Goal: Information Seeking & Learning: Learn about a topic

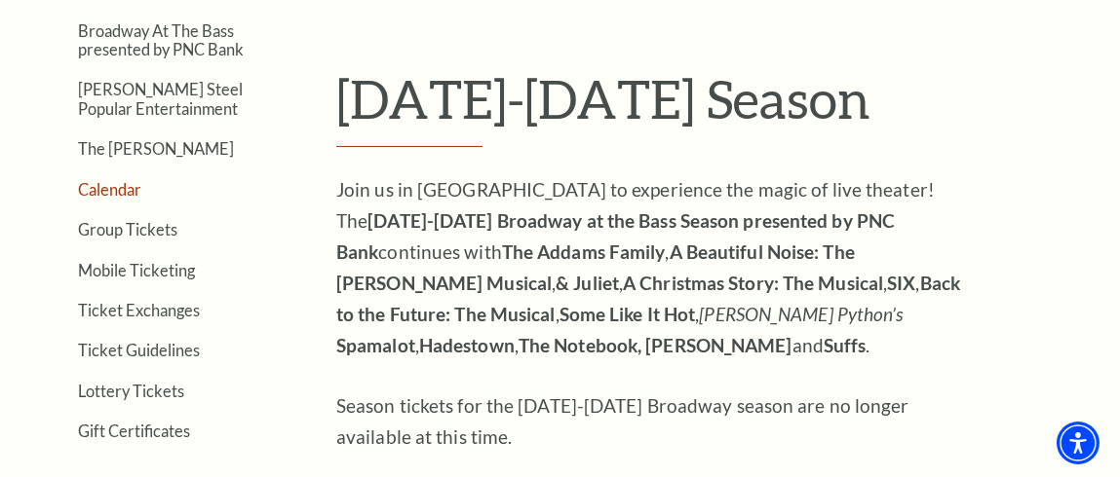
click at [119, 185] on link "Calendar" at bounding box center [109, 189] width 63 height 19
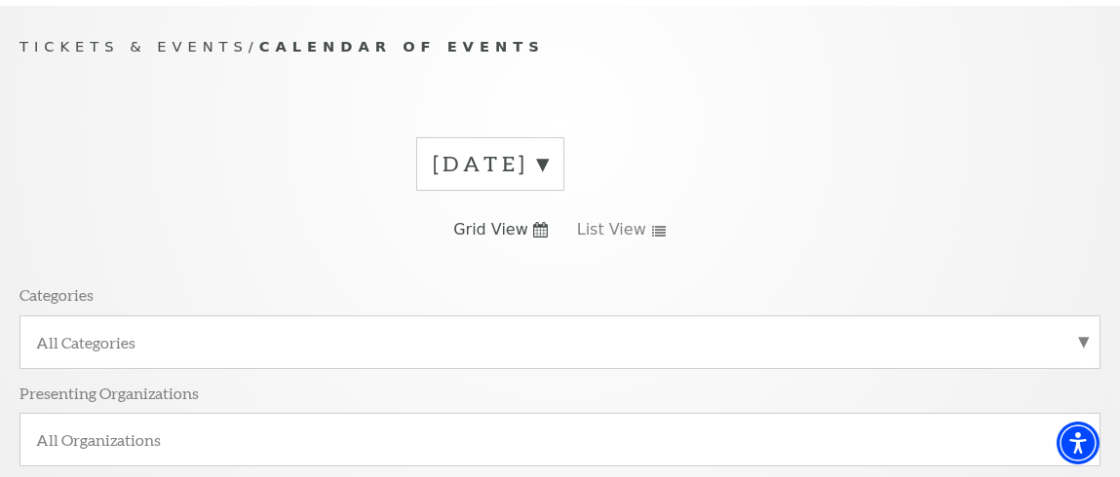
scroll to position [195, 0]
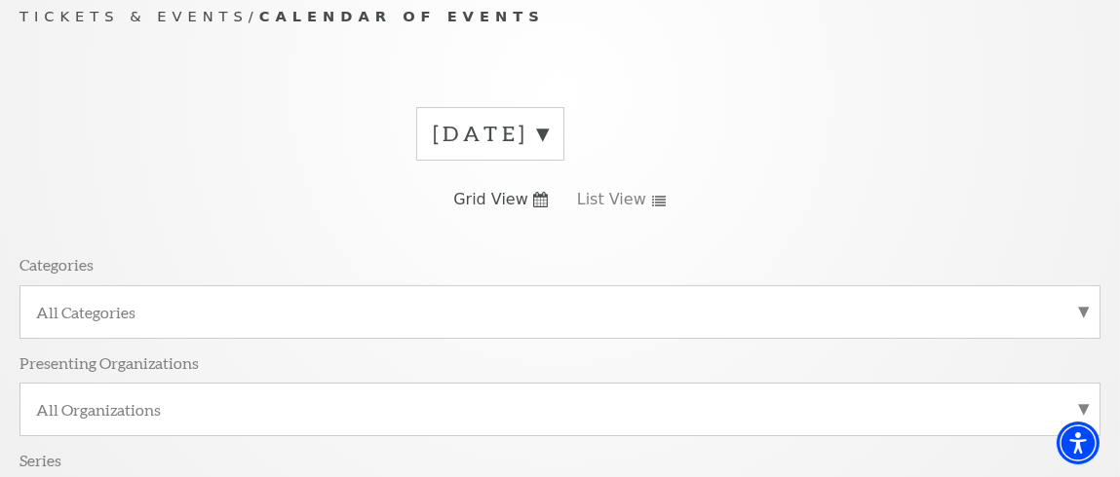
click at [548, 126] on label "September 2025" at bounding box center [490, 134] width 115 height 30
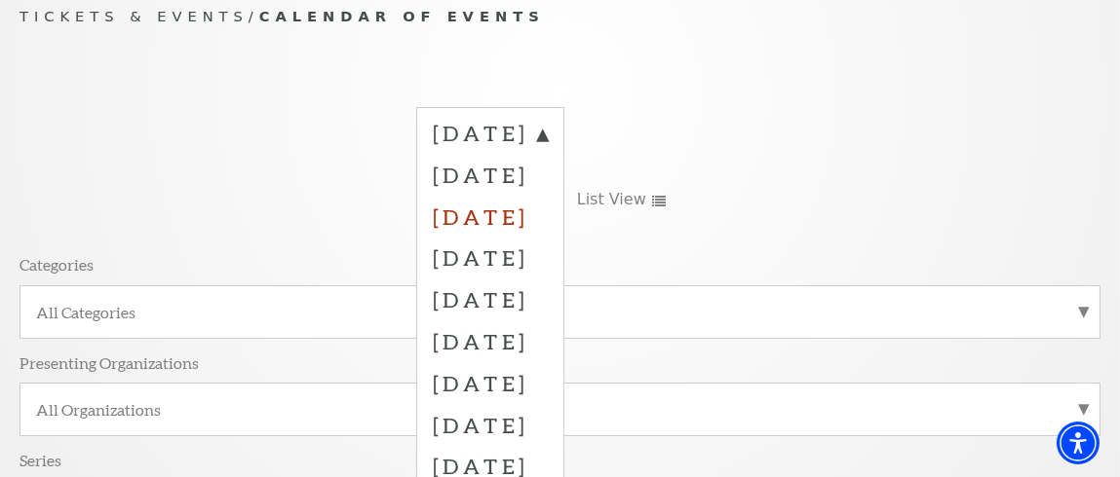
click at [523, 209] on label "[DATE]" at bounding box center [490, 217] width 115 height 42
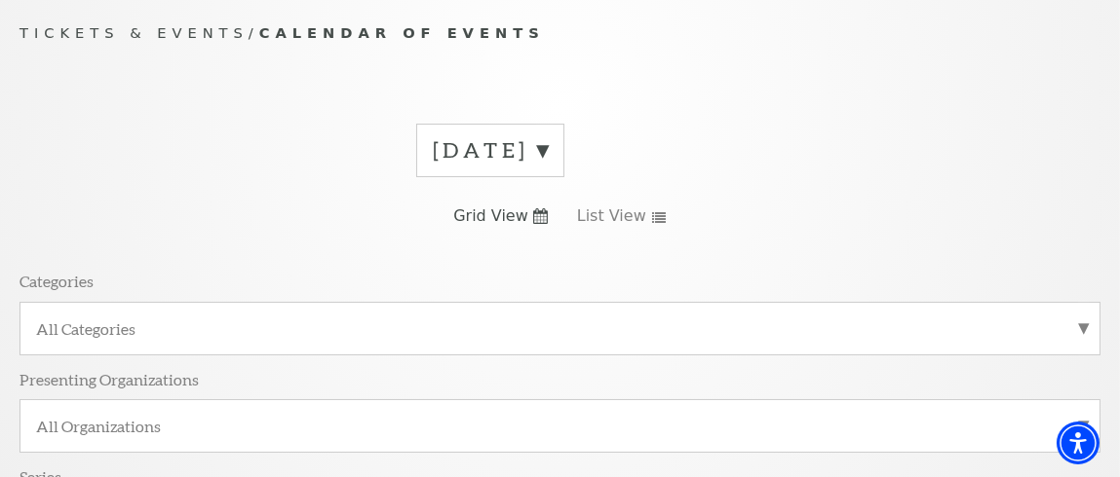
scroll to position [164, 0]
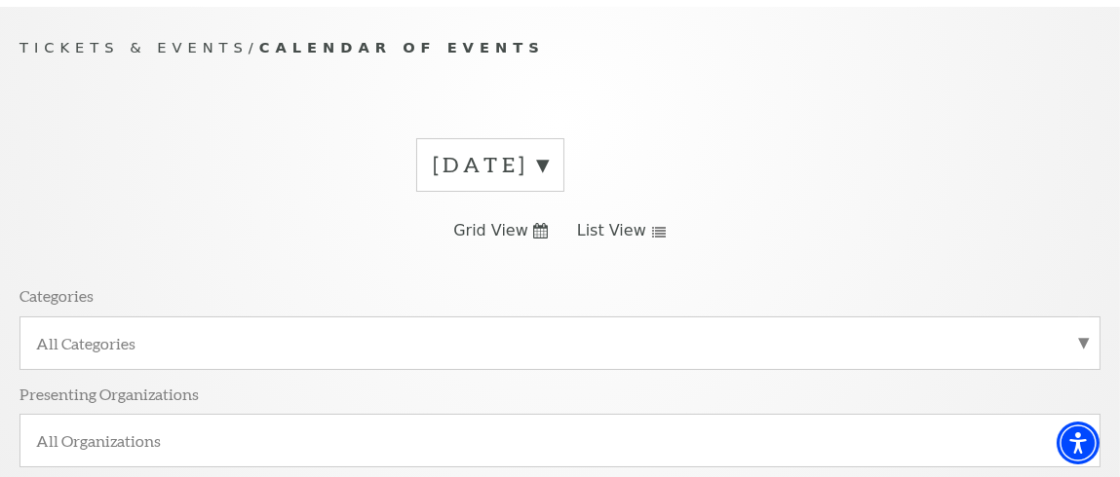
click at [601, 220] on span "List View" at bounding box center [611, 230] width 69 height 21
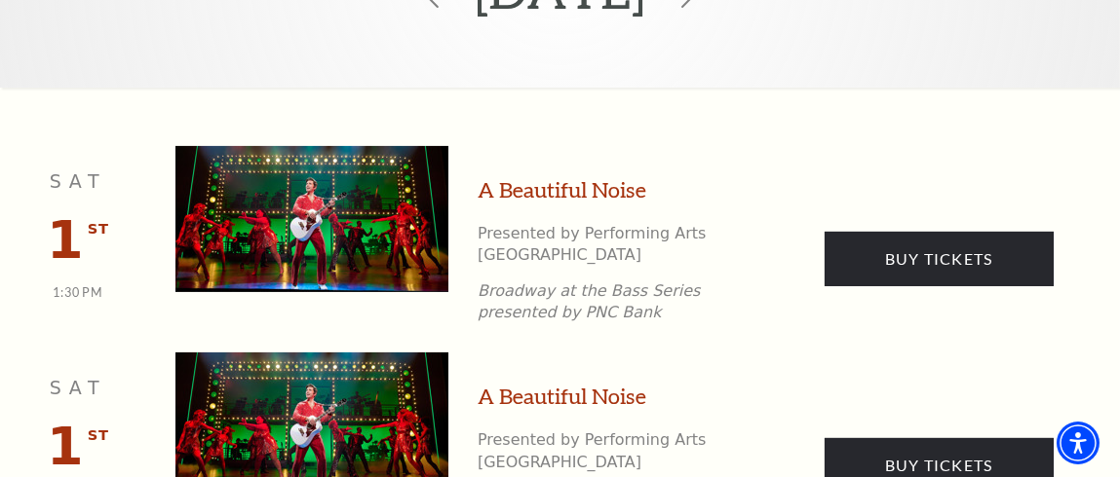
scroll to position [846, 0]
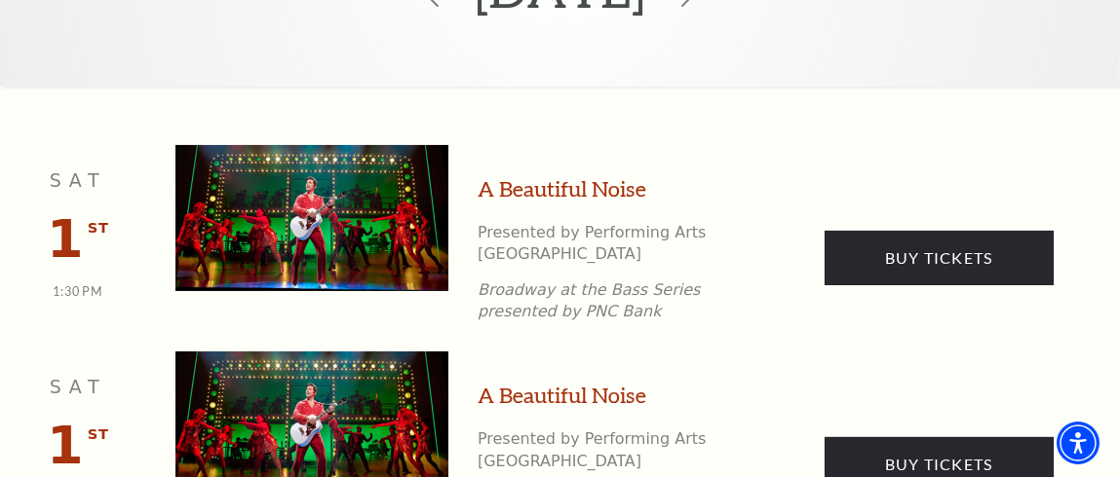
click at [400, 246] on img at bounding box center [311, 218] width 273 height 146
click at [551, 176] on link "A Beautiful Noise" at bounding box center [561, 189] width 169 height 30
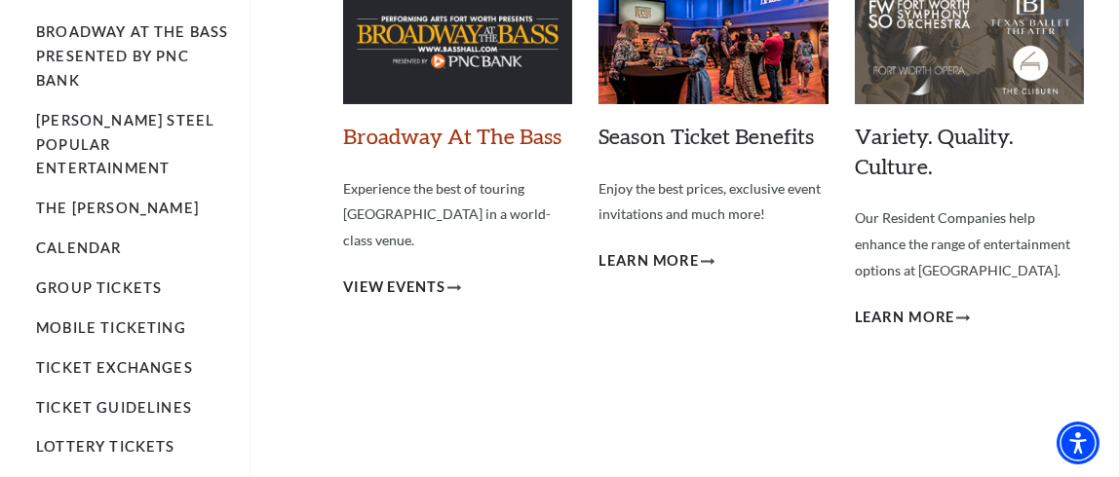
scroll to position [195, 0]
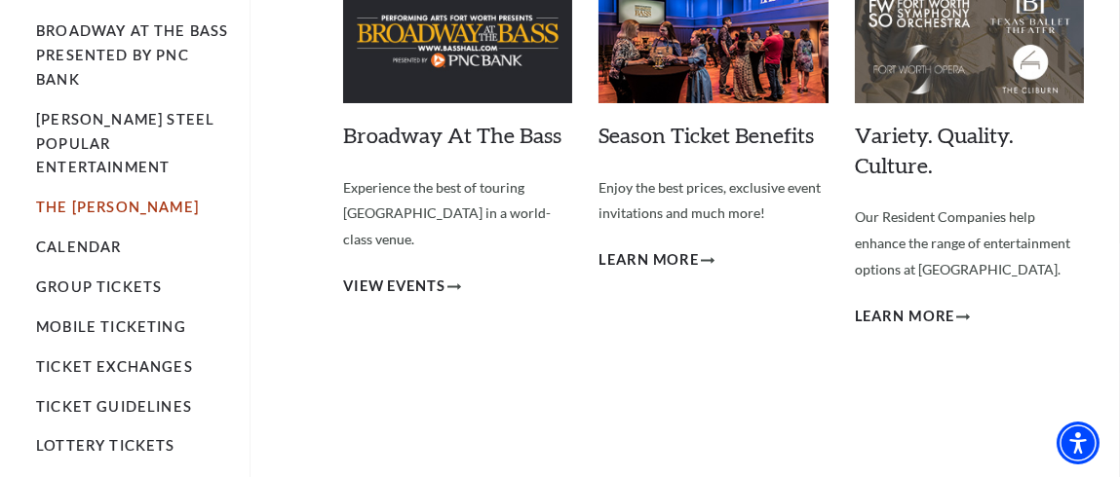
click at [62, 199] on link "The [PERSON_NAME]" at bounding box center [117, 207] width 163 height 17
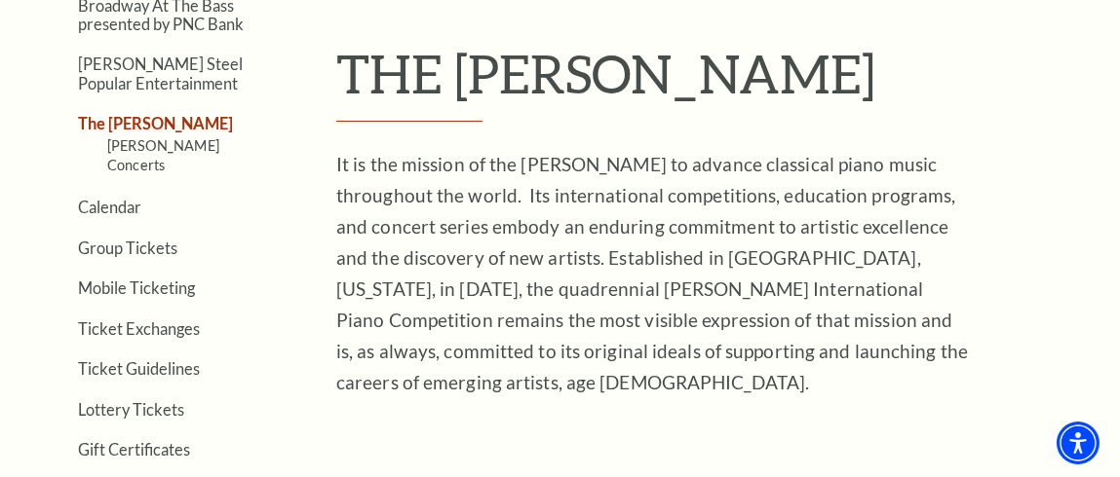
scroll to position [585, 0]
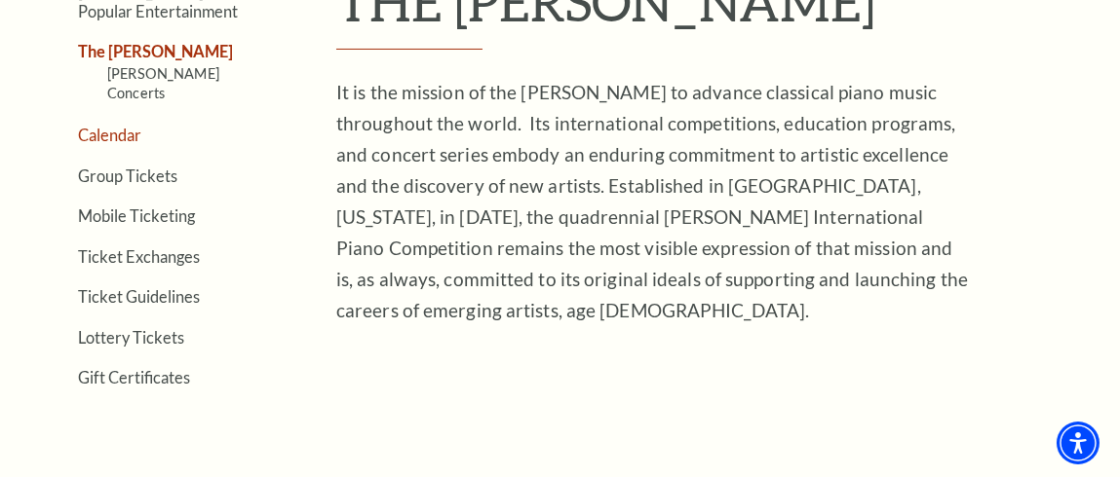
click at [132, 126] on link "Calendar" at bounding box center [109, 135] width 63 height 19
click at [106, 144] on link "Calendar" at bounding box center [109, 135] width 63 height 19
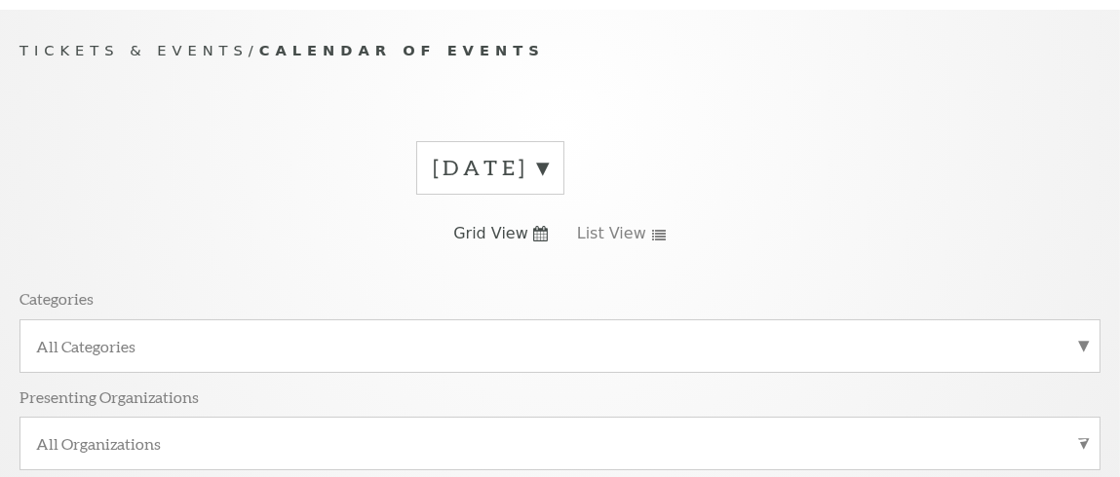
scroll to position [164, 0]
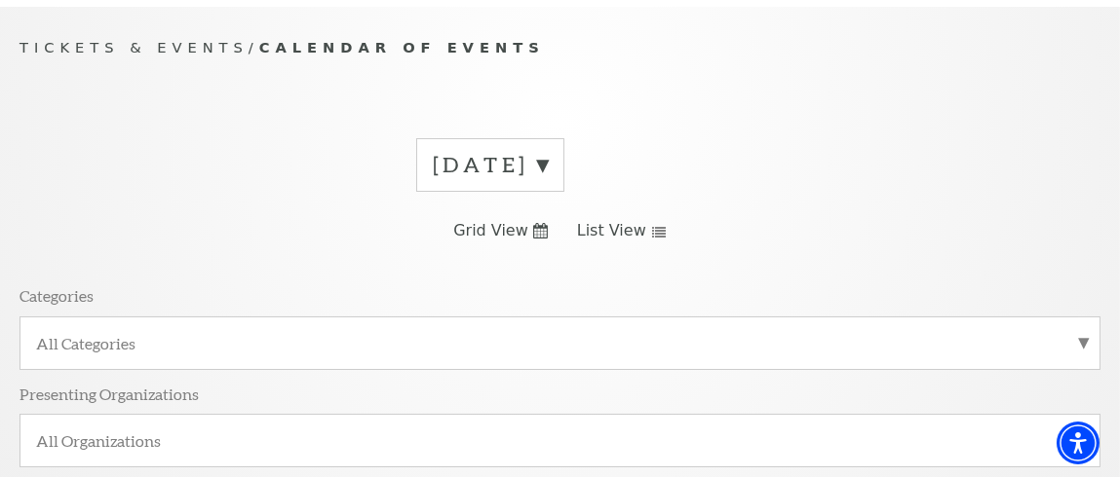
click at [639, 223] on link "List View" at bounding box center [622, 230] width 90 height 21
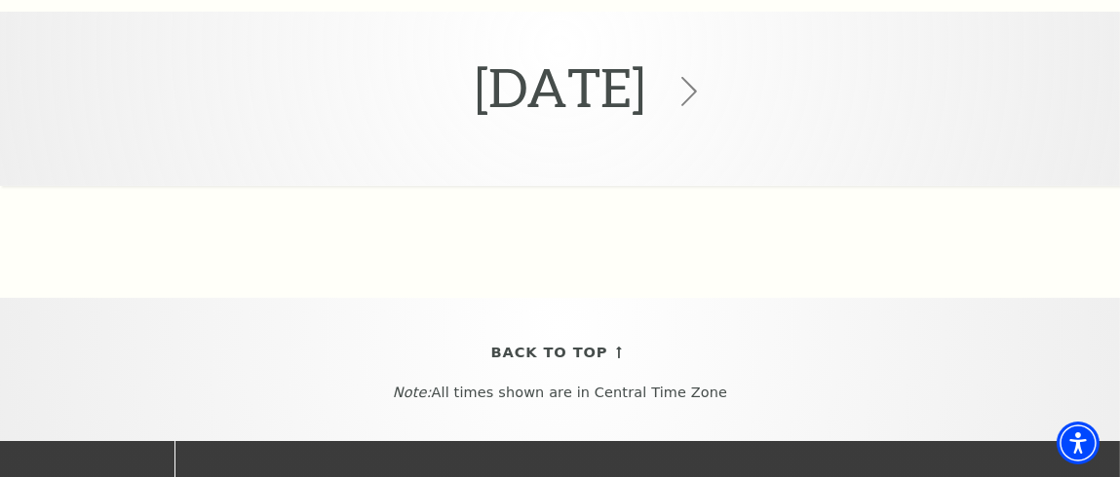
scroll to position [1041, 0]
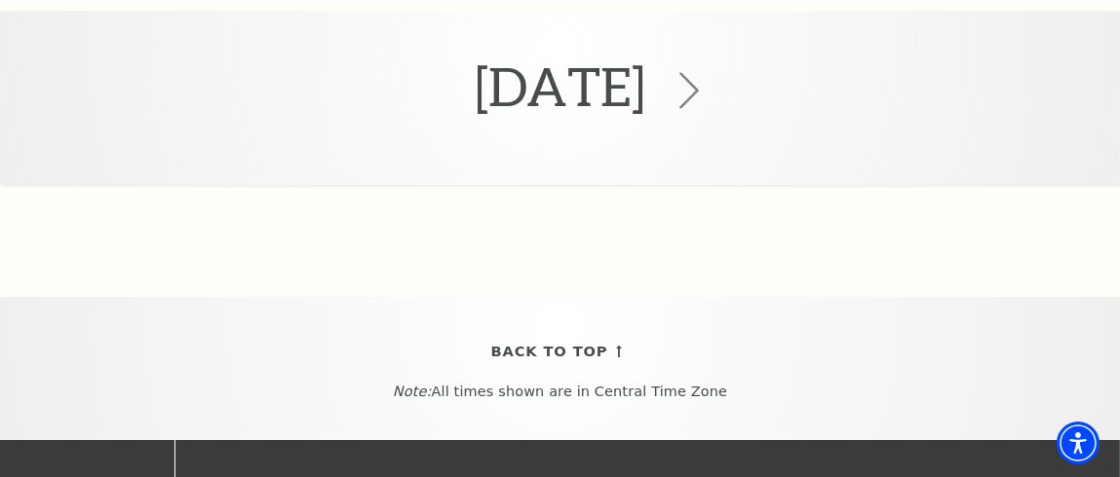
click at [707, 80] on icon at bounding box center [688, 90] width 37 height 37
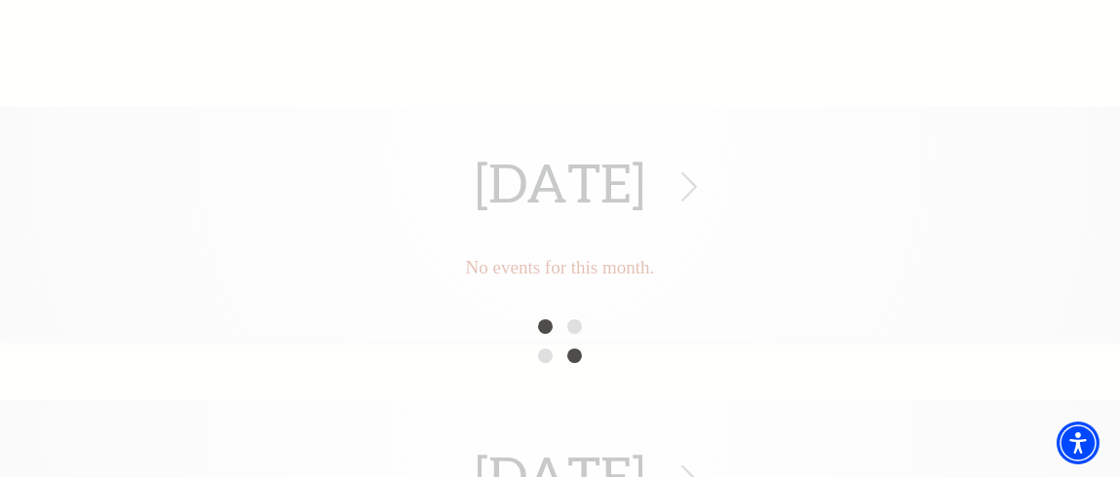
click at [789, 172] on div "September 2025 No events for this month. September 2025" at bounding box center [560, 341] width 1120 height 469
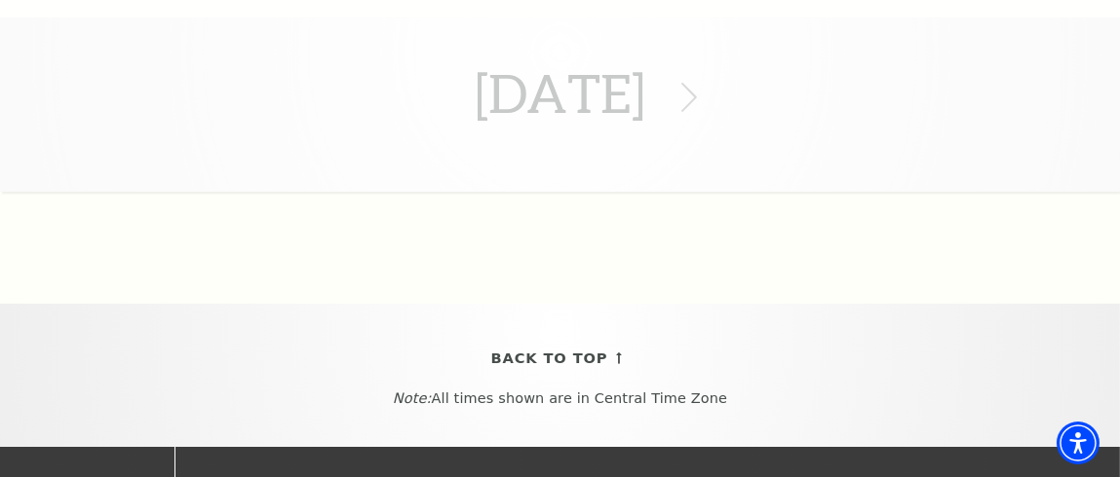
scroll to position [1430, 0]
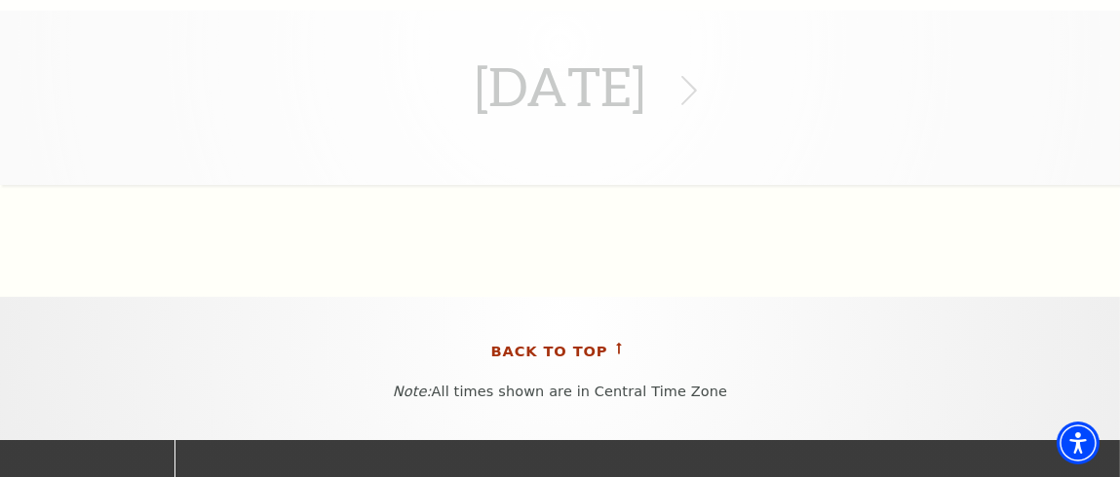
click at [551, 341] on span "Back To Top" at bounding box center [549, 352] width 117 height 24
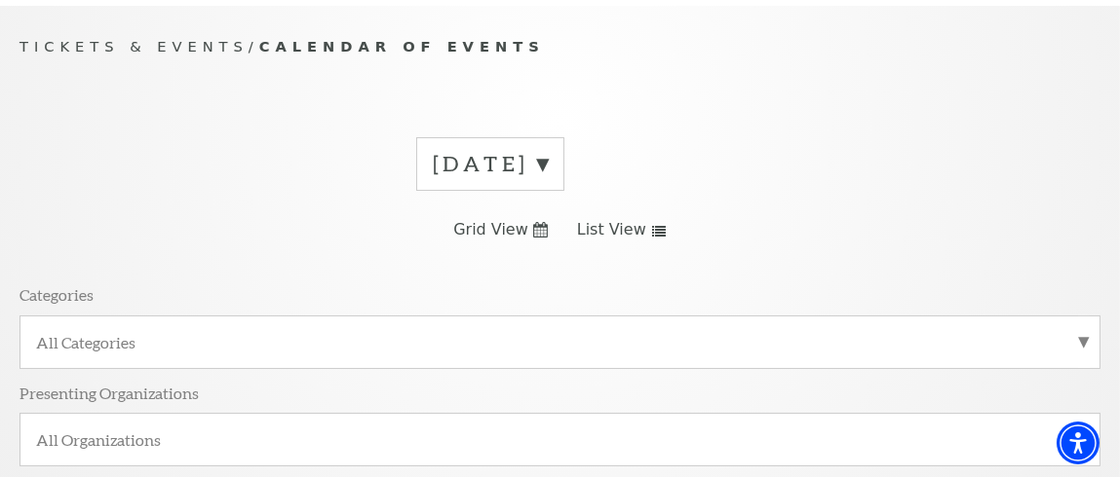
scroll to position [164, 0]
click at [548, 152] on label "[DATE]" at bounding box center [490, 165] width 115 height 30
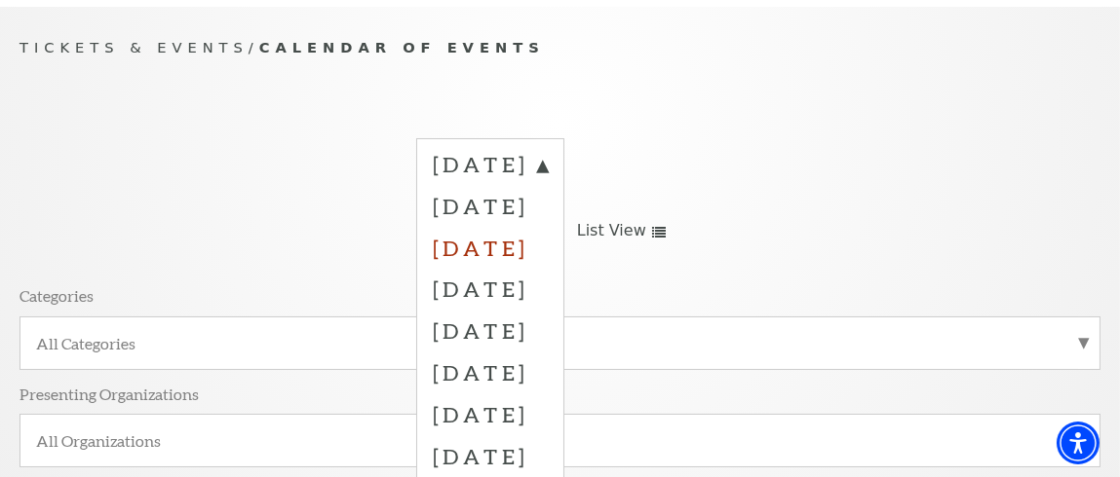
click at [514, 235] on label "[DATE]" at bounding box center [490, 248] width 115 height 42
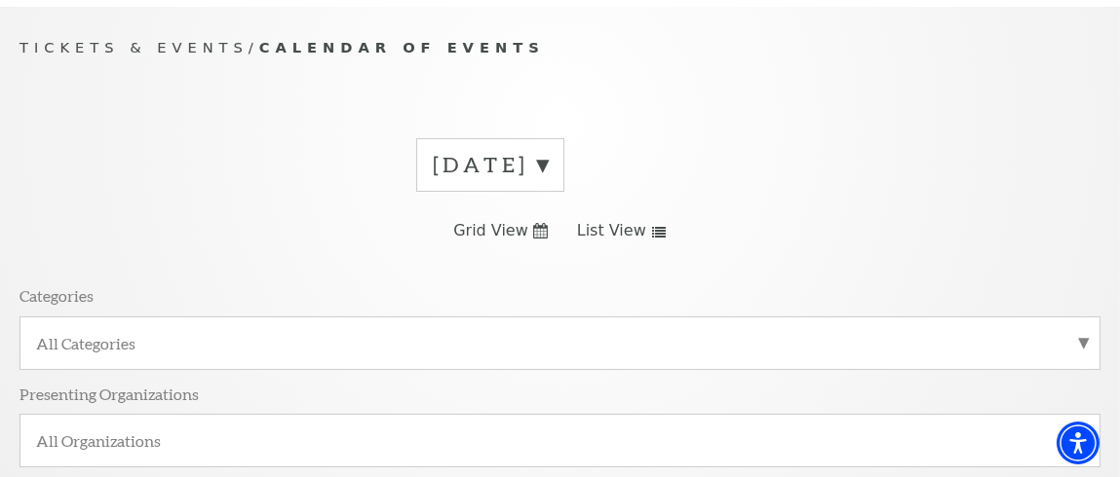
click at [613, 220] on span "List View" at bounding box center [611, 230] width 69 height 21
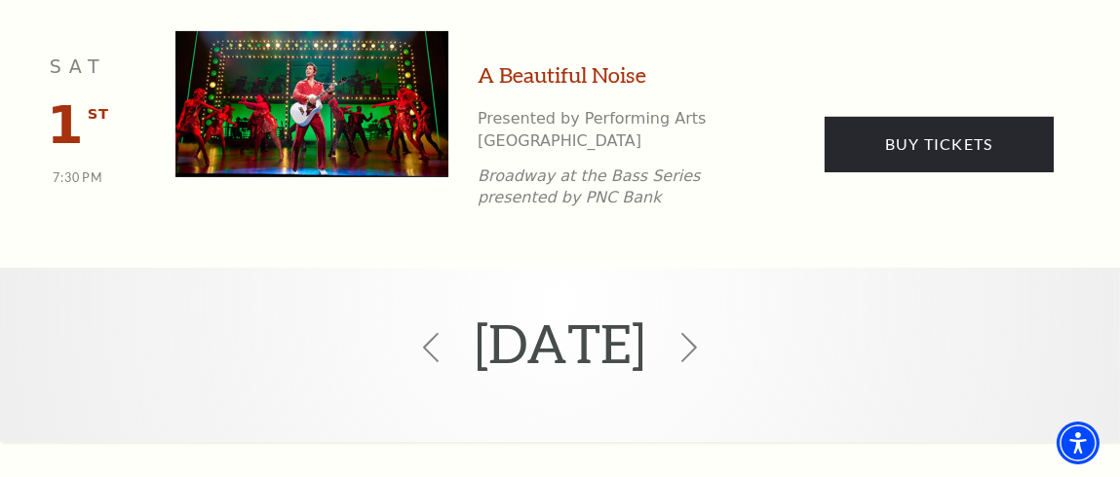
scroll to position [1138, 0]
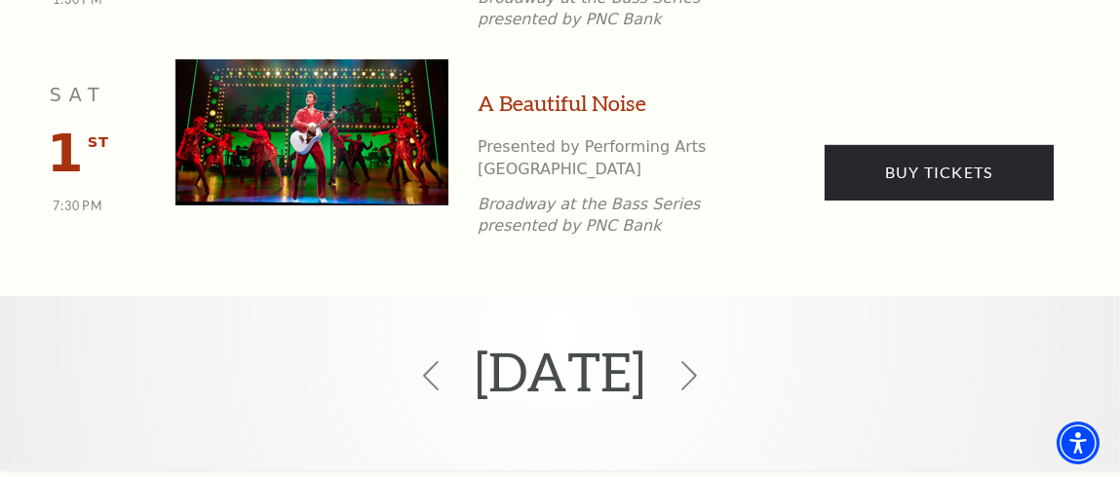
click at [704, 362] on icon at bounding box center [688, 376] width 29 height 29
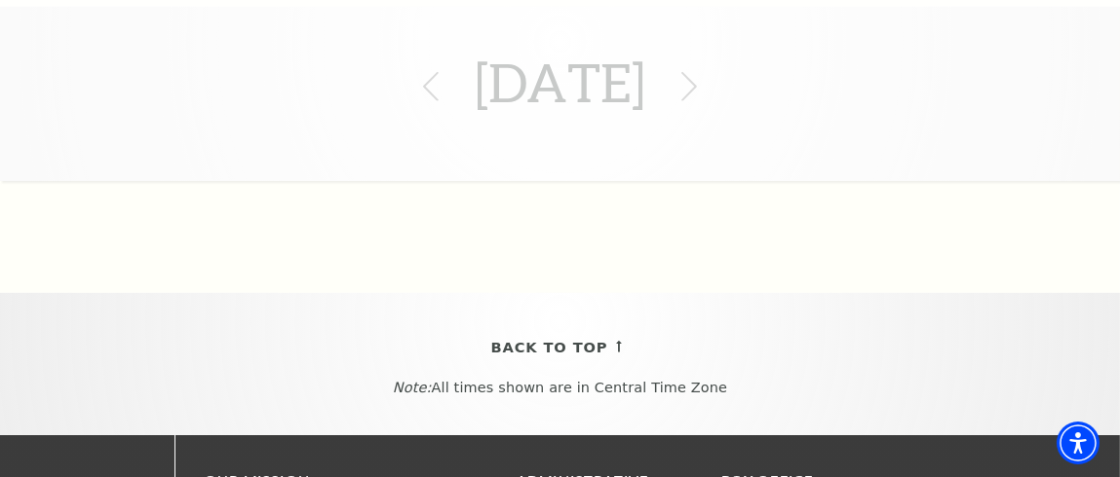
scroll to position [1820, 0]
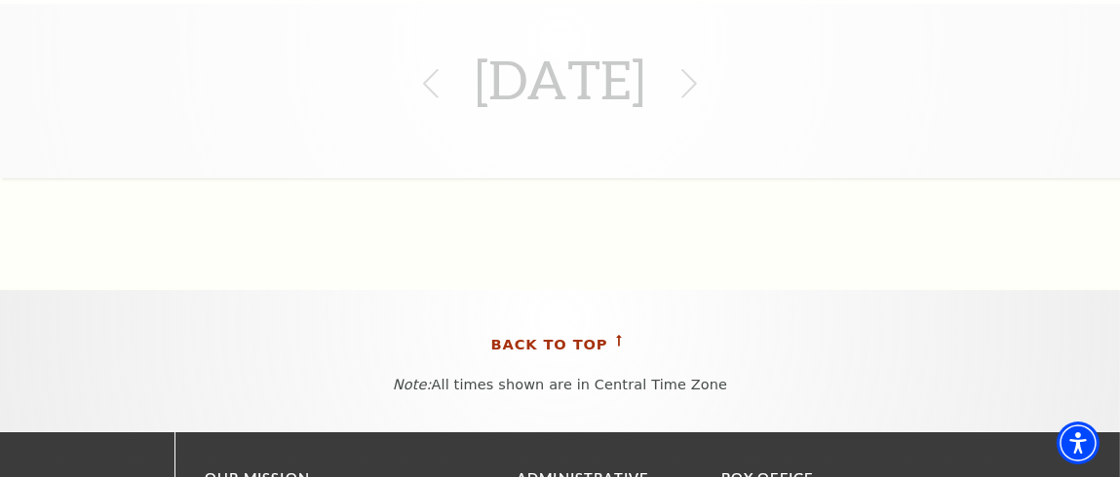
click at [561, 334] on span "Back To Top" at bounding box center [549, 345] width 117 height 24
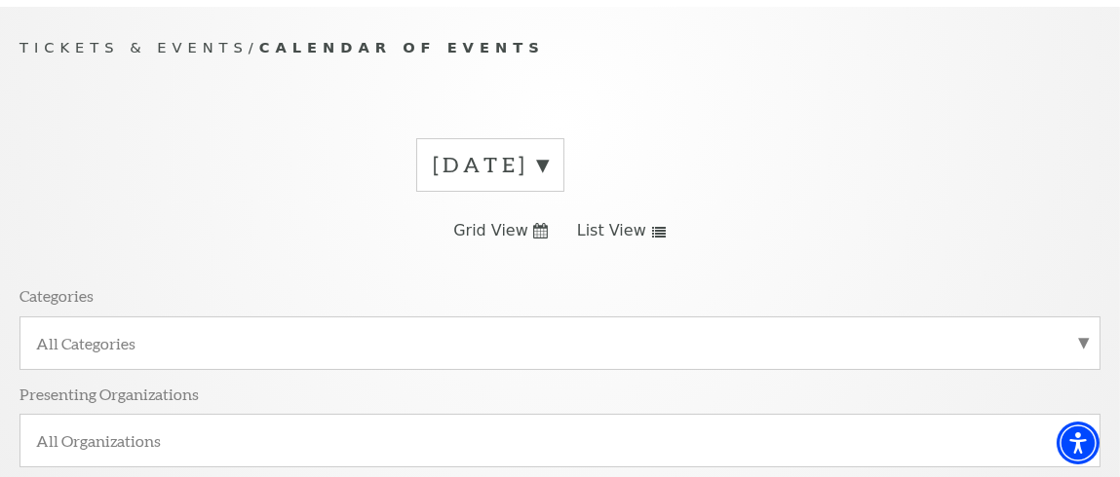
scroll to position [164, 0]
click at [231, 254] on div "December 2025 Grid View List View Categories All Categories Presenting Organiza…" at bounding box center [559, 359] width 1081 height 470
click at [548, 152] on label "[DATE]" at bounding box center [490, 165] width 115 height 30
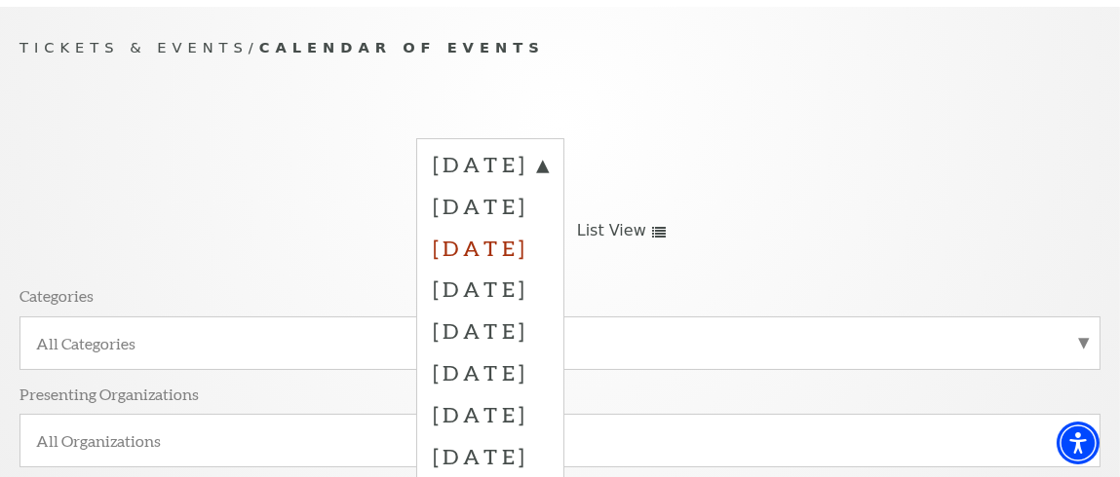
click at [508, 235] on label "[DATE]" at bounding box center [490, 248] width 115 height 42
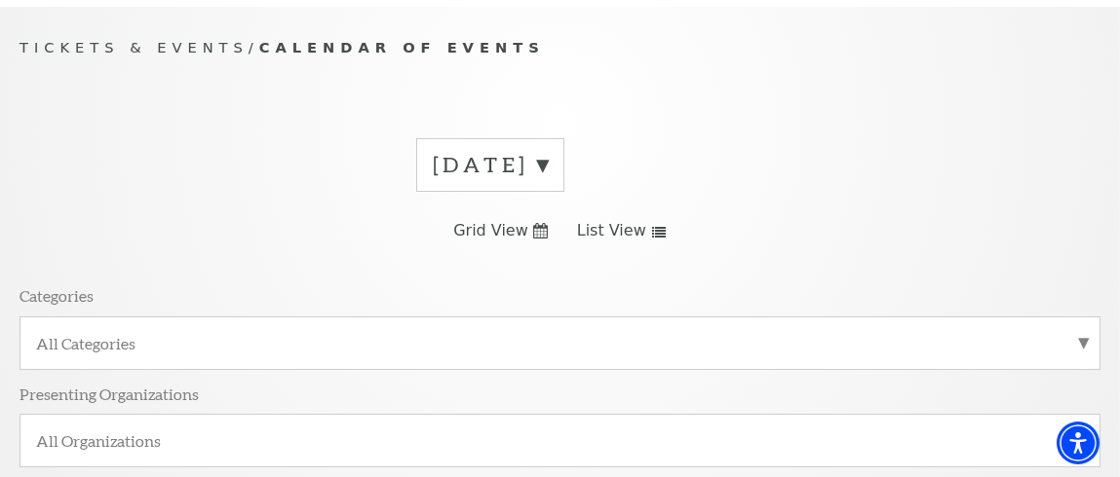
click at [538, 223] on icon at bounding box center [540, 231] width 15 height 16
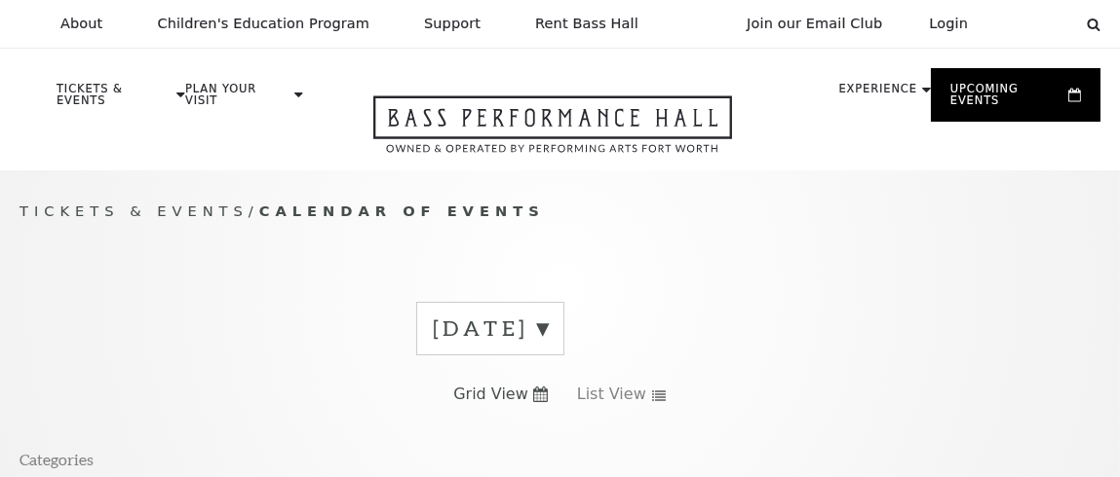
scroll to position [164, 0]
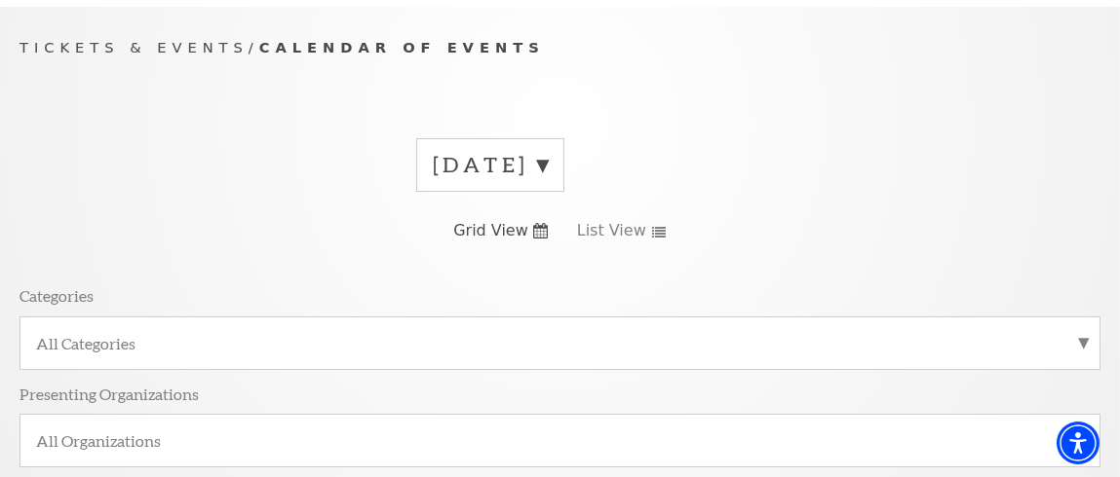
click at [548, 154] on label "[DATE]" at bounding box center [490, 165] width 115 height 30
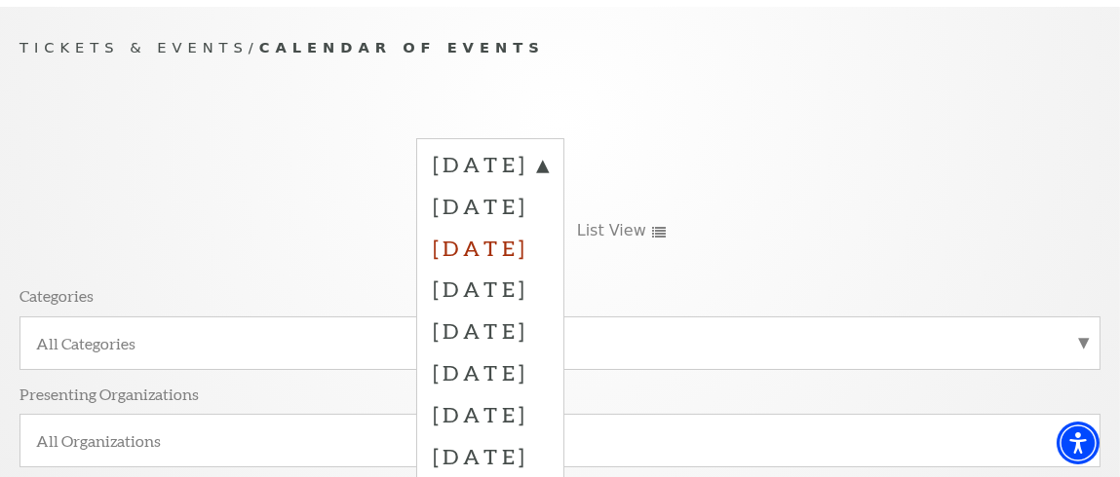
click at [548, 235] on label "[DATE]" at bounding box center [490, 248] width 115 height 42
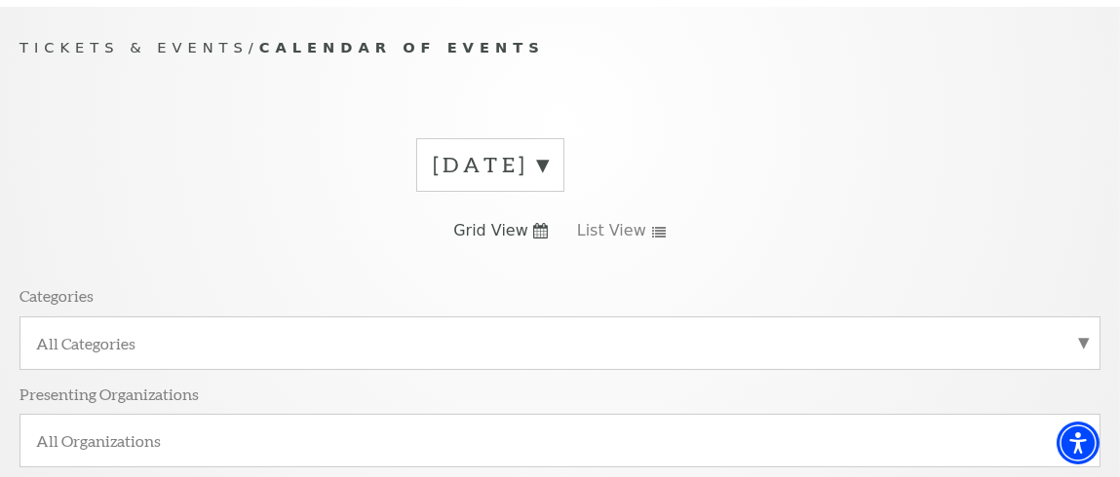
click at [512, 220] on span "Grid View" at bounding box center [490, 230] width 75 height 21
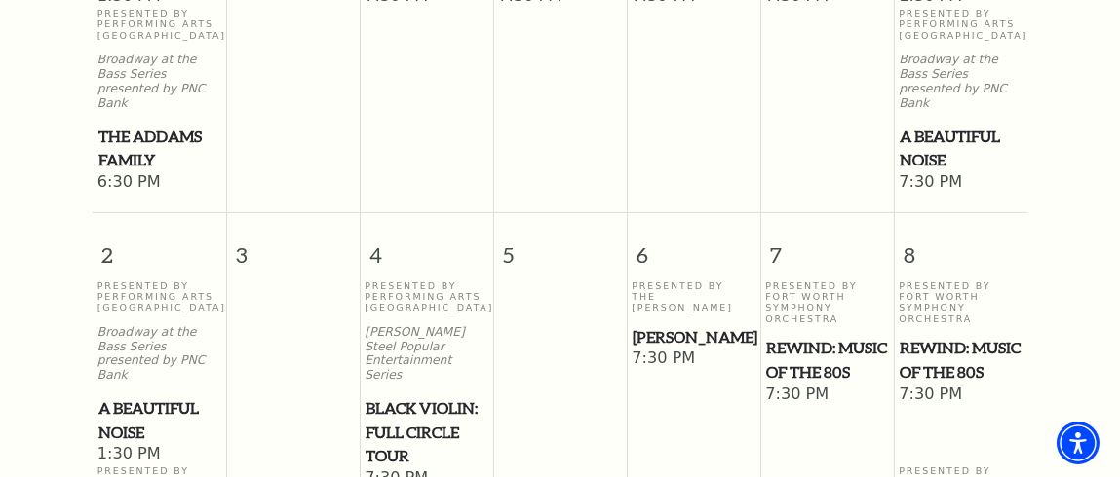
scroll to position [1174, 0]
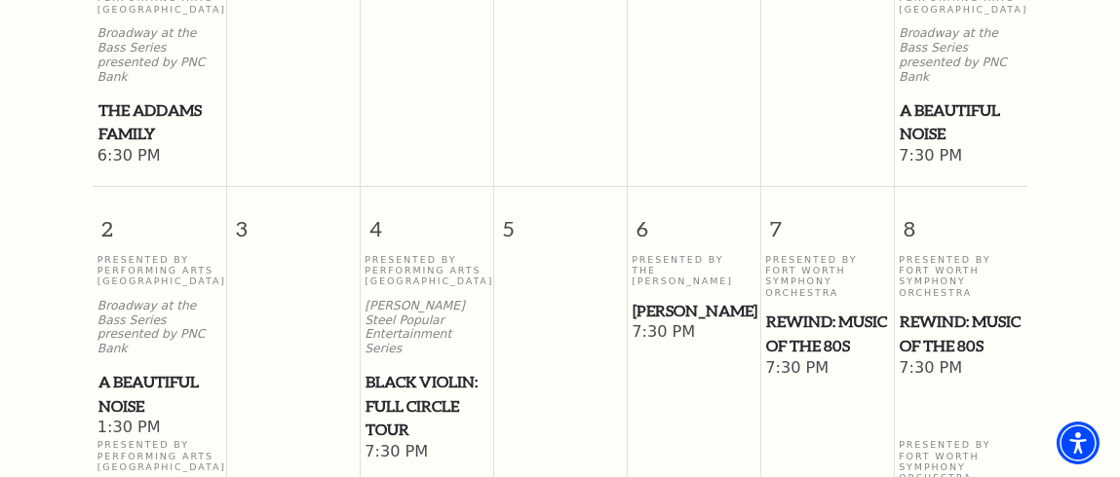
click at [400, 370] on span "Black Violin: Full Circle Tour" at bounding box center [426, 406] width 122 height 72
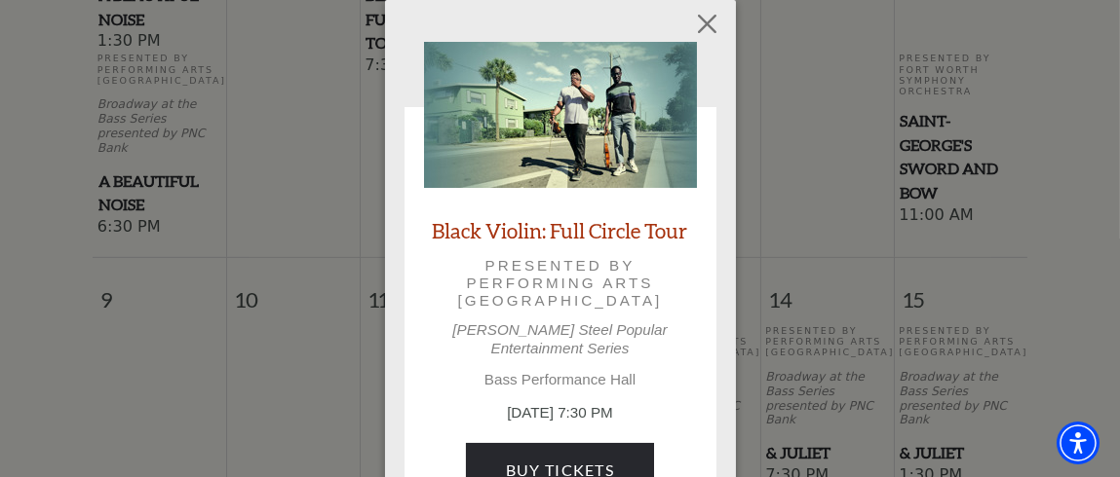
scroll to position [1564, 0]
click at [709, 23] on button "Close" at bounding box center [706, 24] width 37 height 37
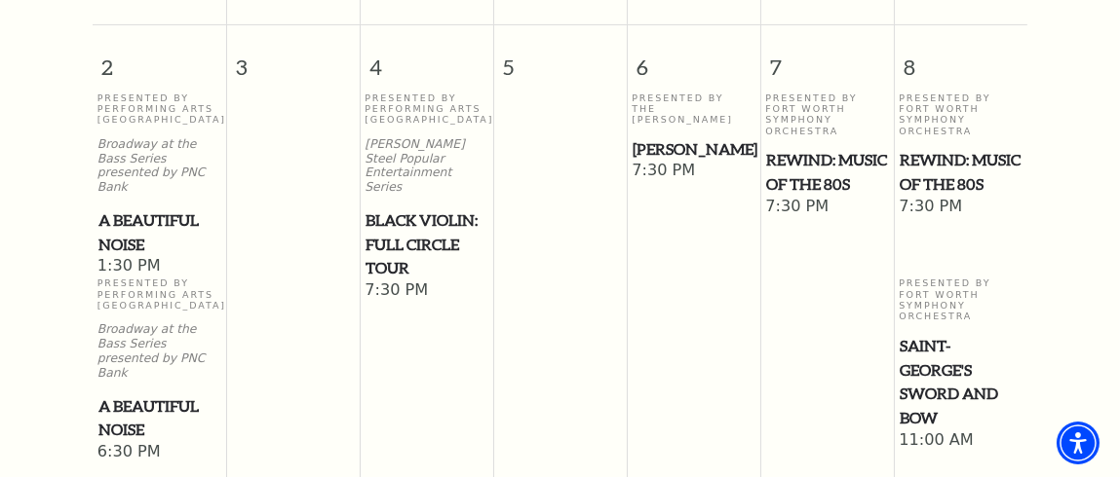
scroll to position [1349, 0]
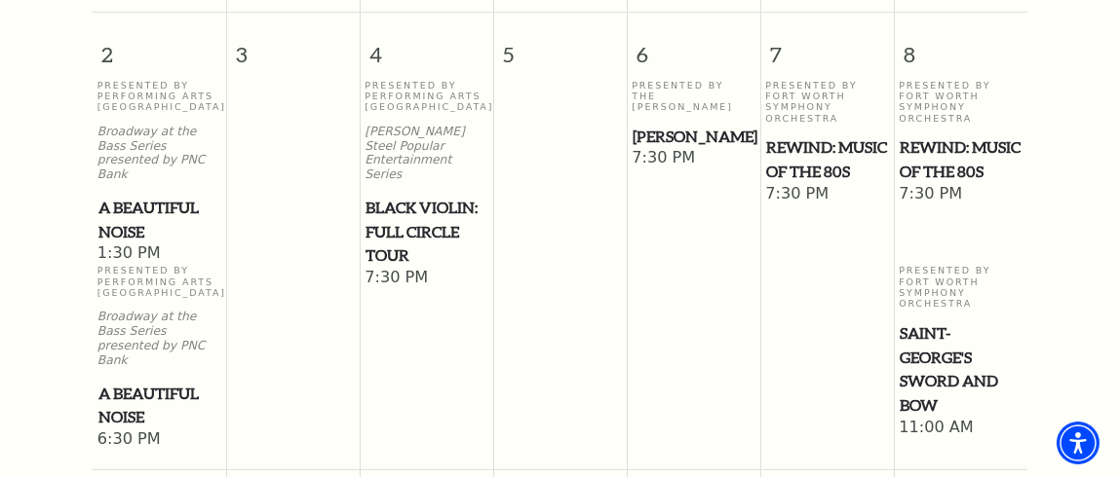
click at [659, 125] on span "[PERSON_NAME]" at bounding box center [693, 137] width 122 height 24
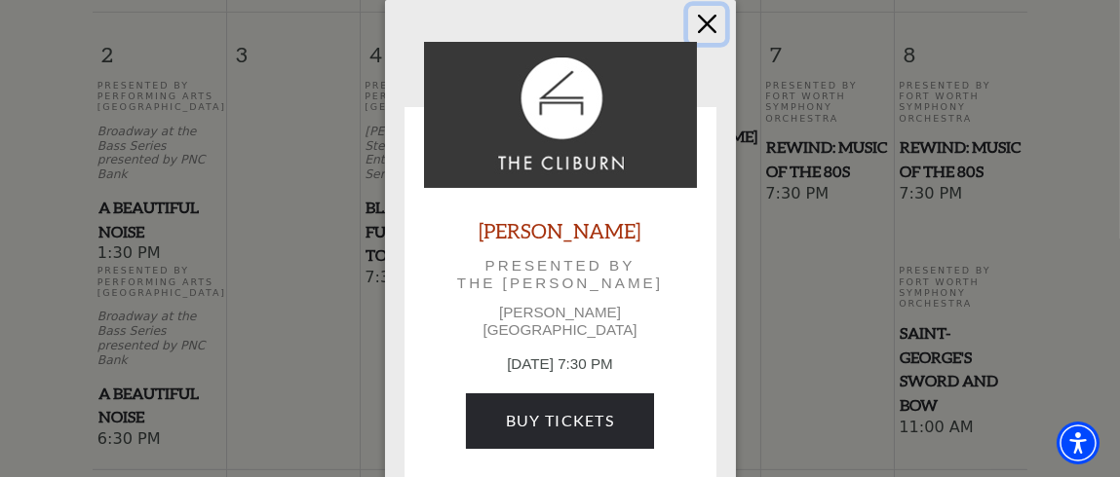
click at [721, 19] on button "Close" at bounding box center [706, 24] width 37 height 37
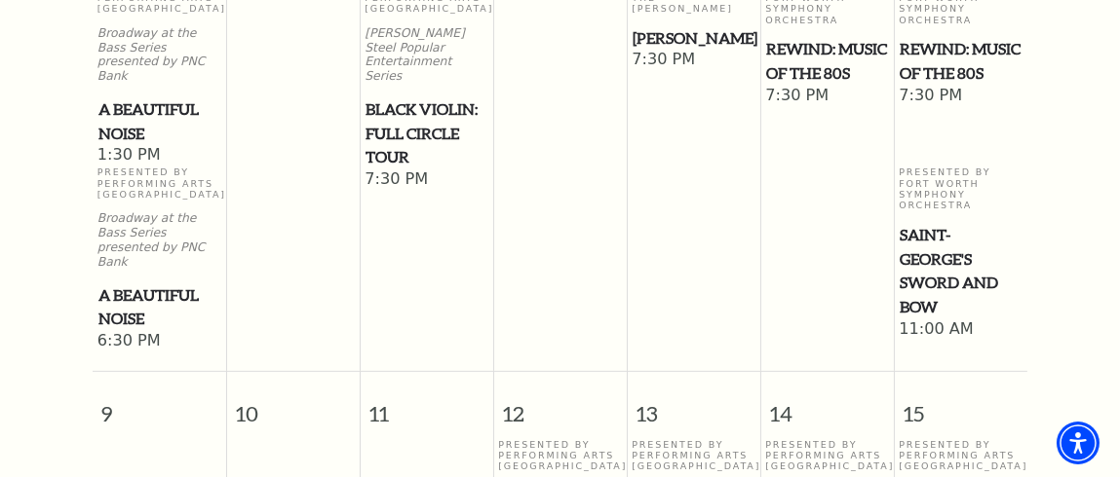
scroll to position [1543, 0]
